Goal: Transaction & Acquisition: Purchase product/service

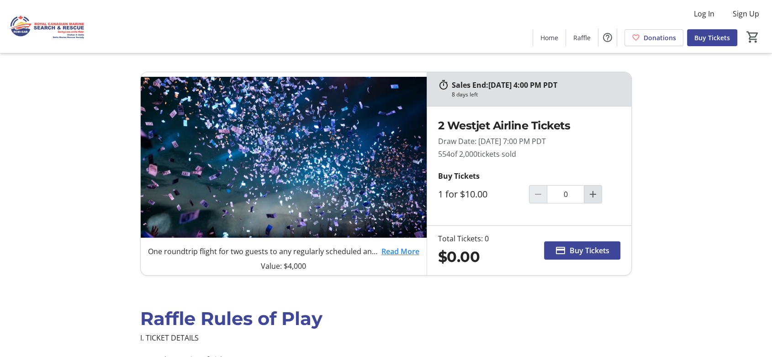
click at [590, 200] on mat-icon "Increment by one" at bounding box center [592, 194] width 11 height 11
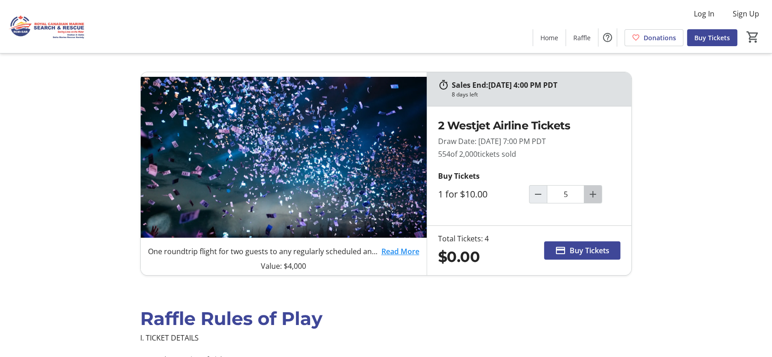
click at [590, 200] on mat-icon "Increment by one" at bounding box center [592, 194] width 11 height 11
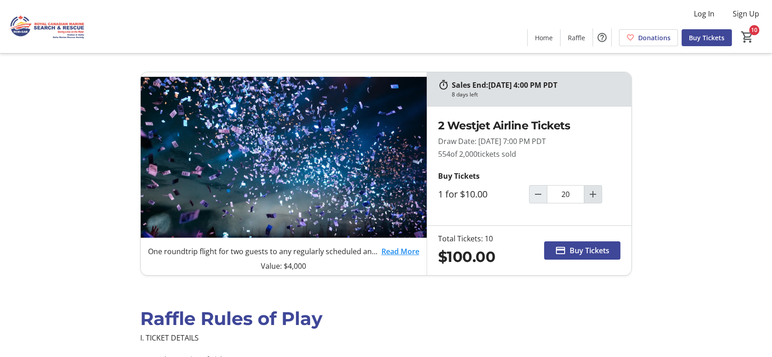
type input "10"
click at [579, 256] on span "Buy Tickets" at bounding box center [590, 250] width 40 height 11
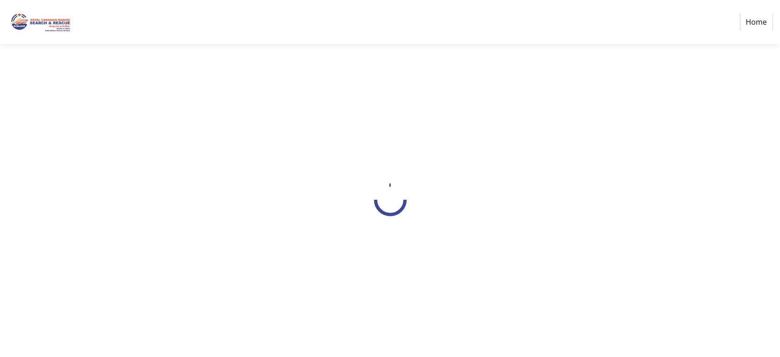
select select "CA"
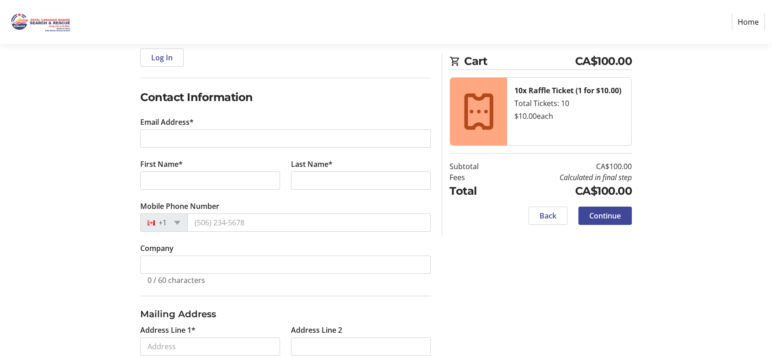
scroll to position [127, 0]
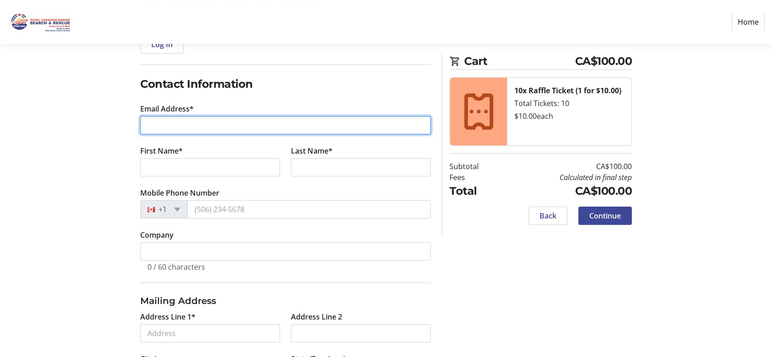
click at [168, 134] on input "Email Address*" at bounding box center [285, 125] width 290 height 18
type input "[EMAIL_ADDRESS][DOMAIN_NAME]"
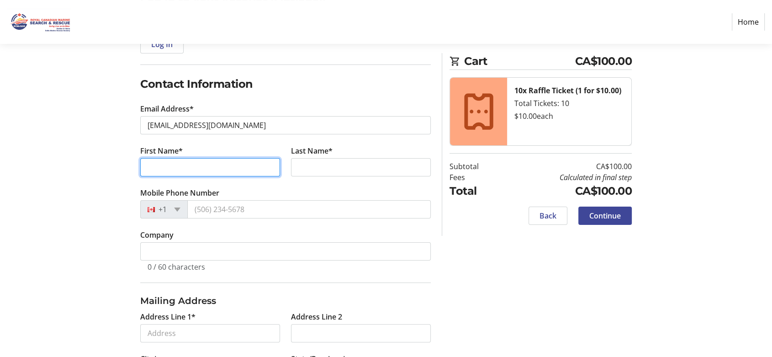
type input "[PERSON_NAME]"
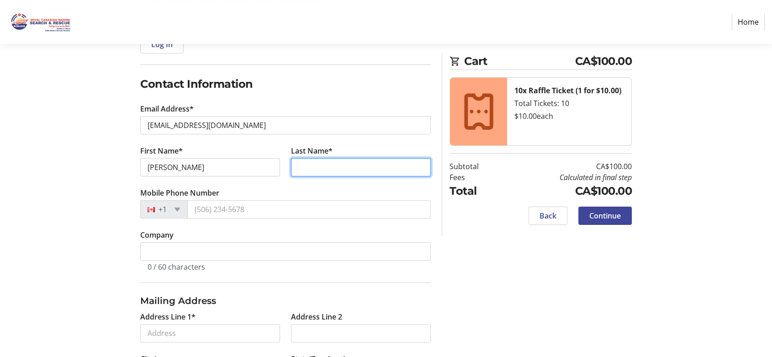
type input "[PERSON_NAME]"
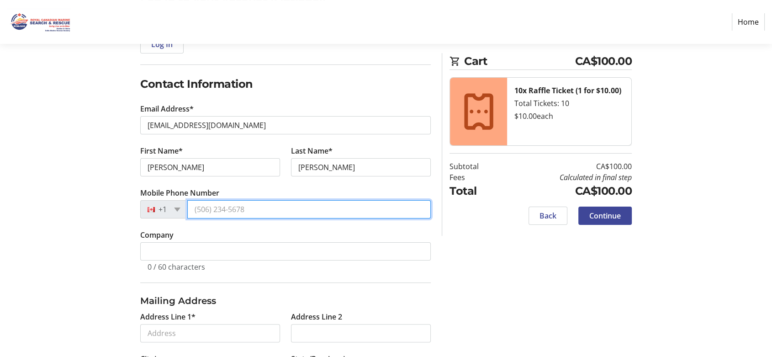
type input "[PHONE_NUMBER]"
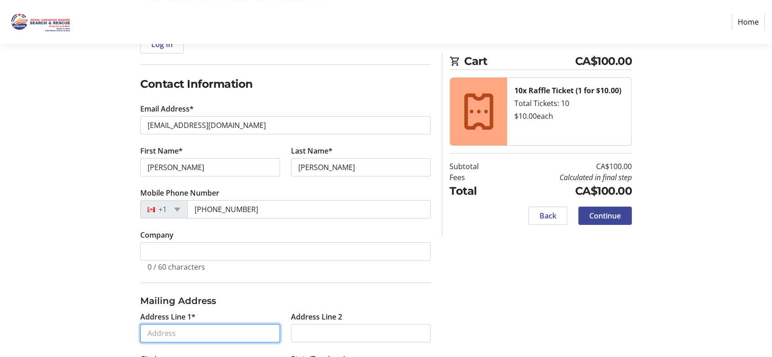
type input "[STREET_ADDRESS]"
type input "Delta"
select select "BC"
type input "V4K 5A5"
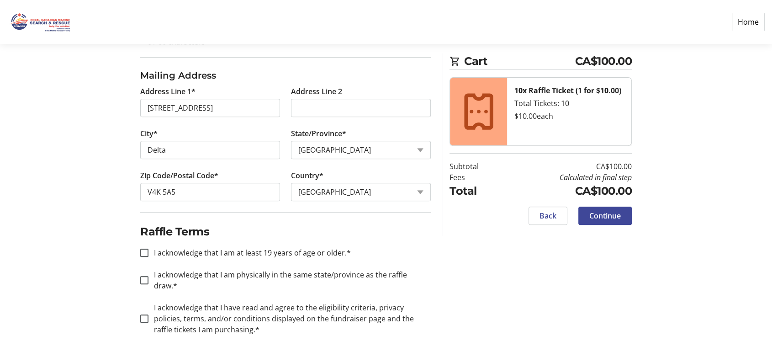
scroll to position [516, 0]
click at [145, 248] on input "I acknowledge that I am at least 19 years of age or older.*" at bounding box center [144, 252] width 8 height 8
checkbox input "true"
click at [148, 276] on input "I acknowledge that I am physically in the same state/province as the raffle dra…" at bounding box center [144, 280] width 8 height 8
checkbox input "true"
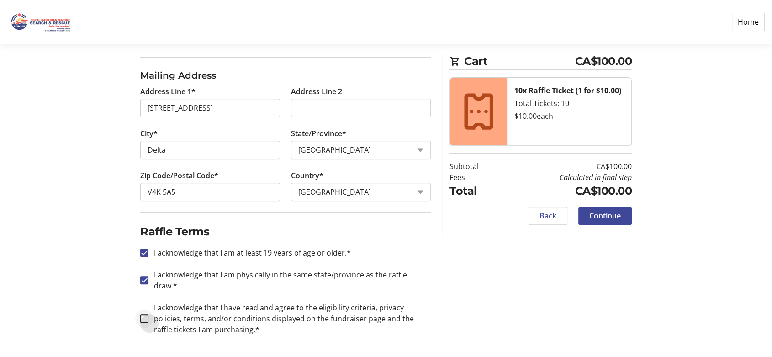
click at [144, 313] on div at bounding box center [144, 318] width 22 height 22
checkbox input "true"
click at [596, 221] on span "Continue" at bounding box center [605, 215] width 32 height 11
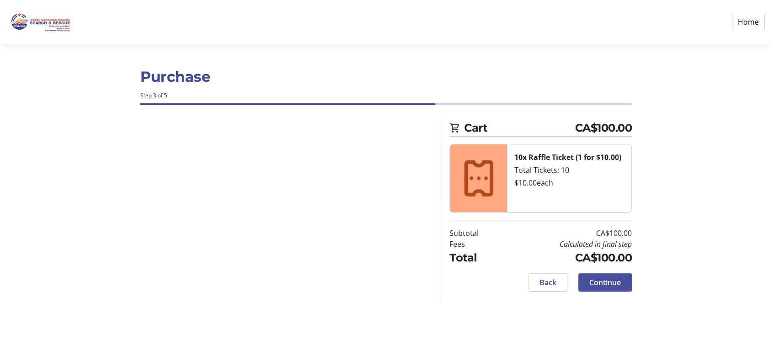
scroll to position [2, 0]
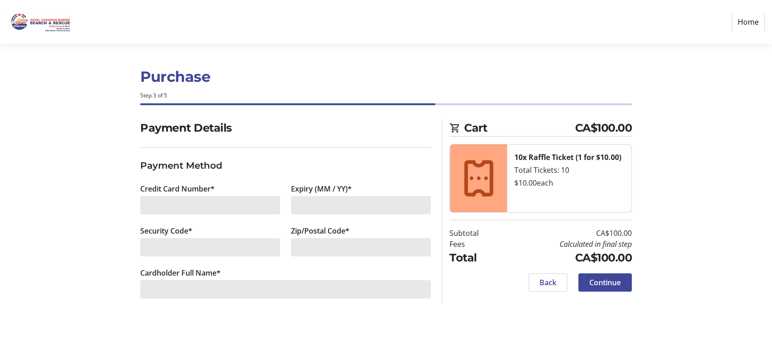
scroll to position [33, 0]
click at [153, 212] on div at bounding box center [210, 205] width 140 height 18
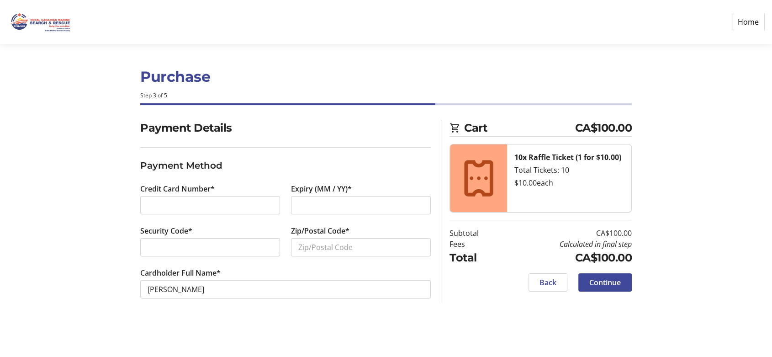
scroll to position [30, 0]
click at [307, 256] on input "Zip/Postal Code*" at bounding box center [361, 247] width 140 height 18
type input "v4k5a5"
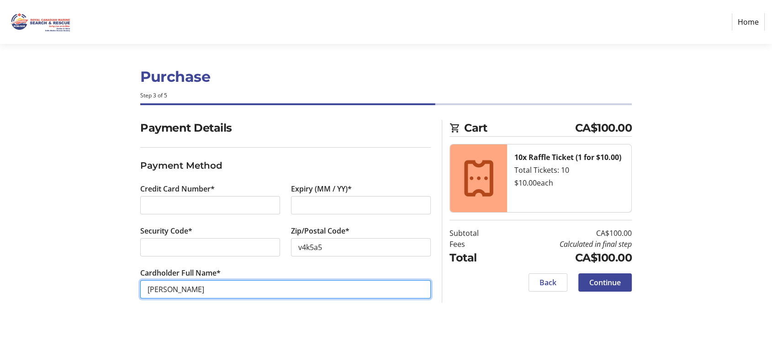
click at [245, 298] on input "[PERSON_NAME]" at bounding box center [285, 289] width 290 height 18
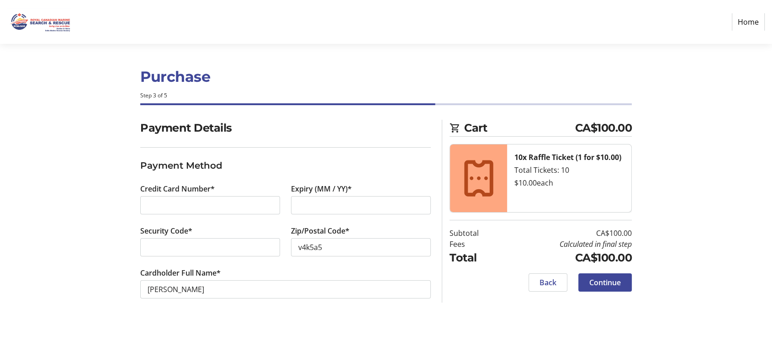
click at [83, 271] on section "Purchase Step 3 of 5 Cart CA$100.00 10x Raffle Ticket (1 for $10.00) Total Tick…" at bounding box center [386, 199] width 772 height 311
click at [593, 288] on span "Continue" at bounding box center [605, 282] width 32 height 11
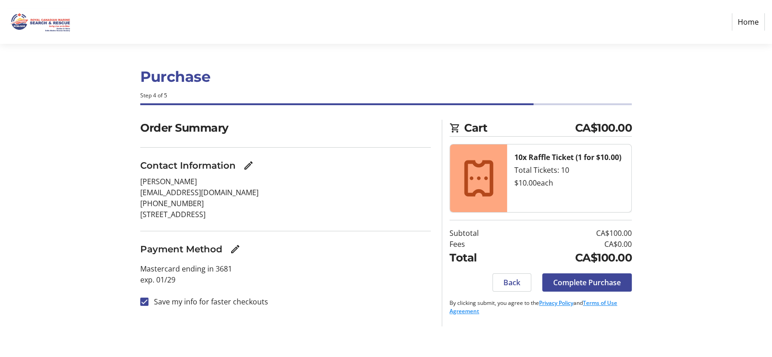
scroll to position [32, 0]
click at [580, 288] on span "Complete Purchase" at bounding box center [587, 282] width 68 height 11
